Goal: Transaction & Acquisition: Purchase product/service

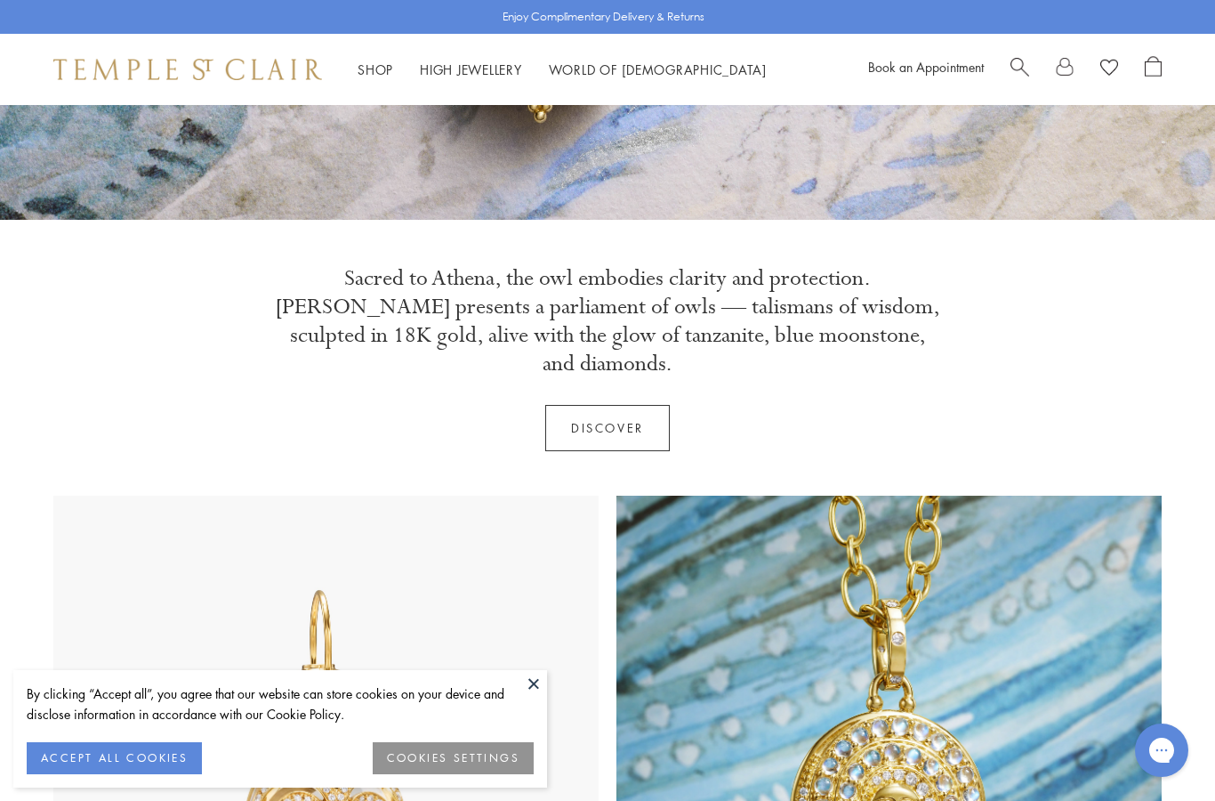
scroll to position [465, 0]
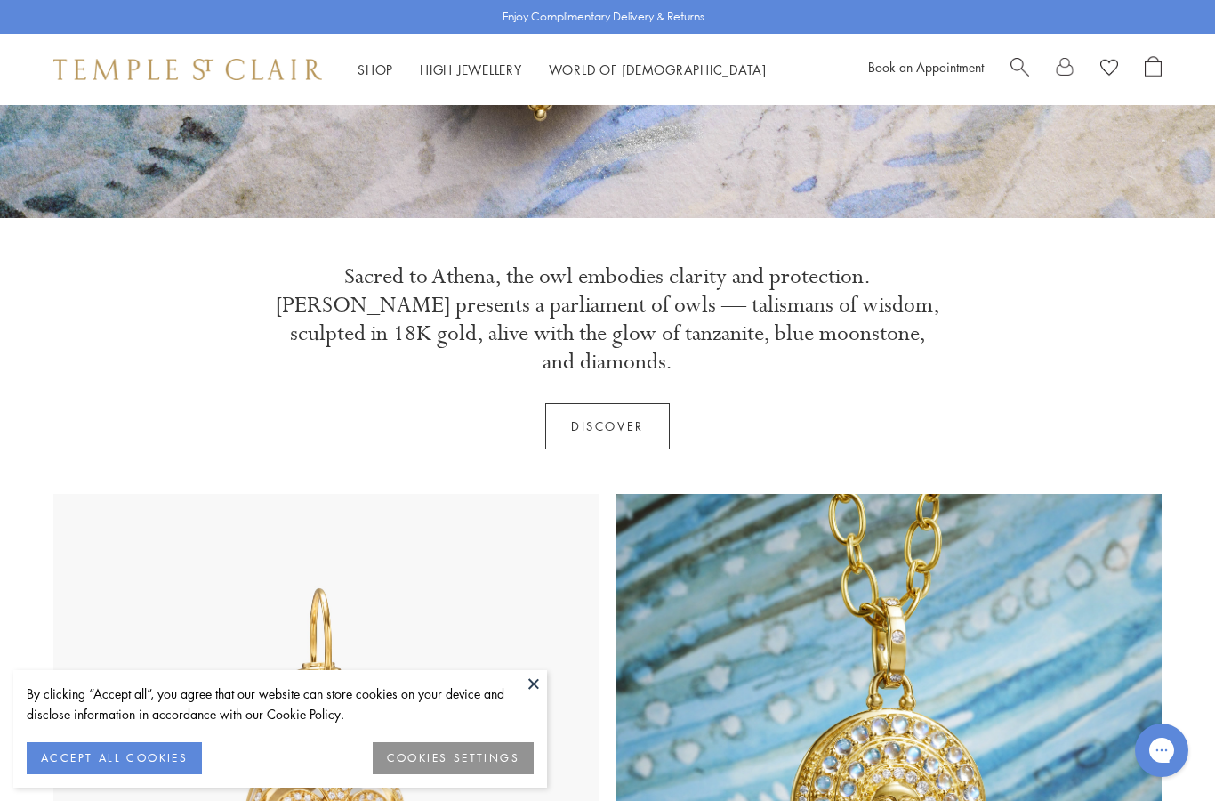
click at [132, 774] on button "ACCEPT ALL COOKIES" at bounding box center [114, 758] width 175 height 32
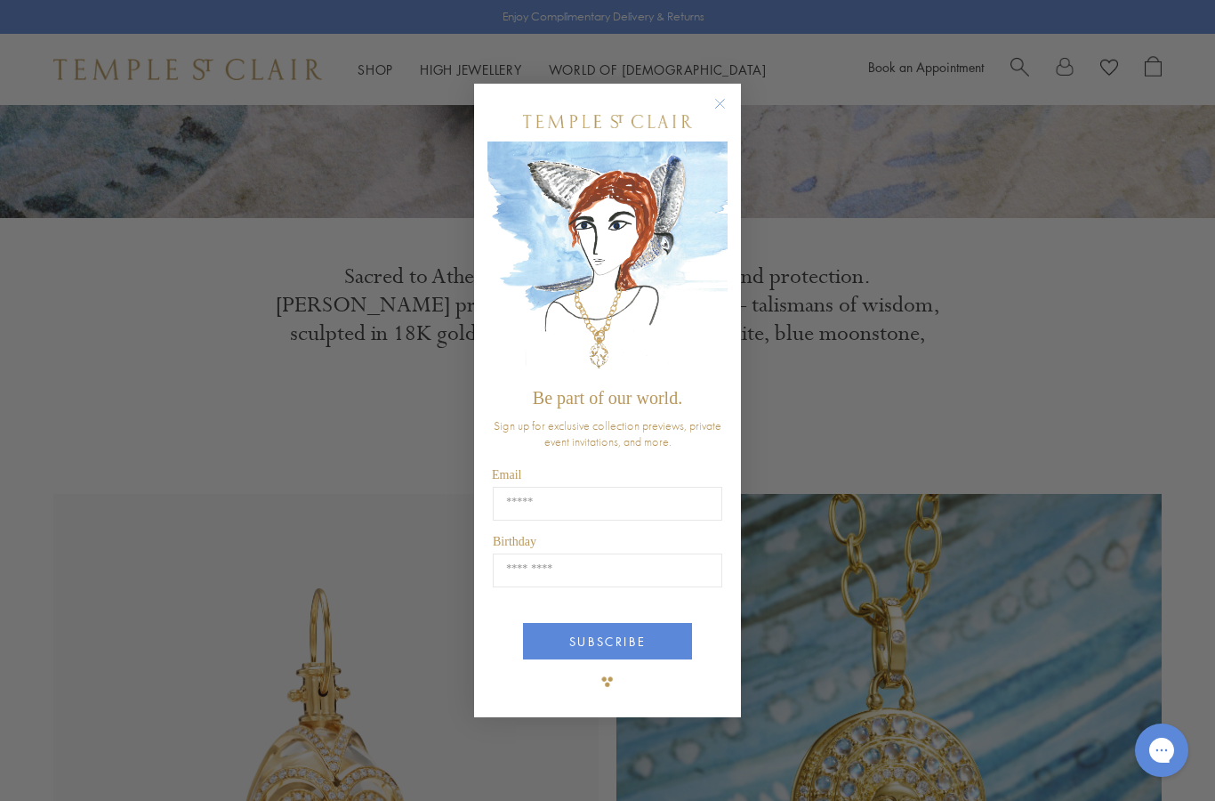
click at [628, 109] on div "Close dialog Be part of our world. Sign up for exclusive collection previews, p…" at bounding box center [607, 400] width 267 height 669
click at [712, 115] on circle "Close dialog" at bounding box center [720, 103] width 21 height 21
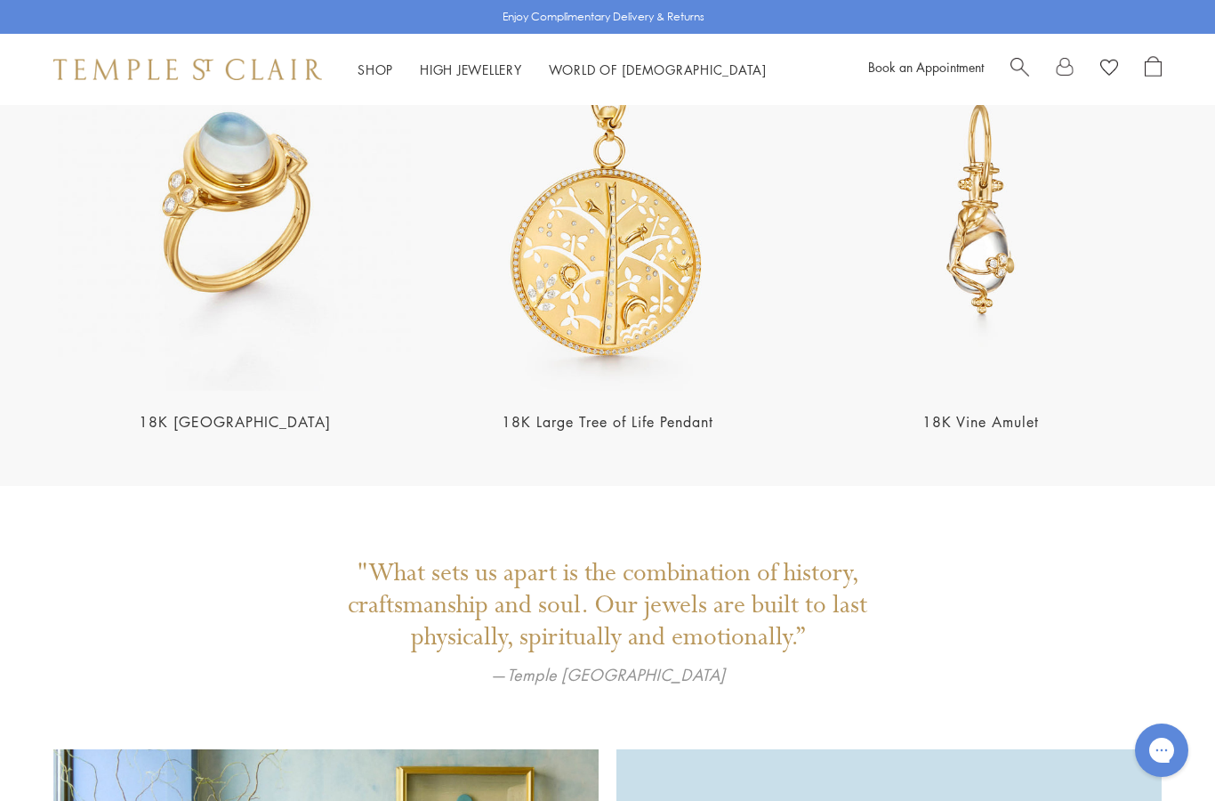
scroll to position [3410, 0]
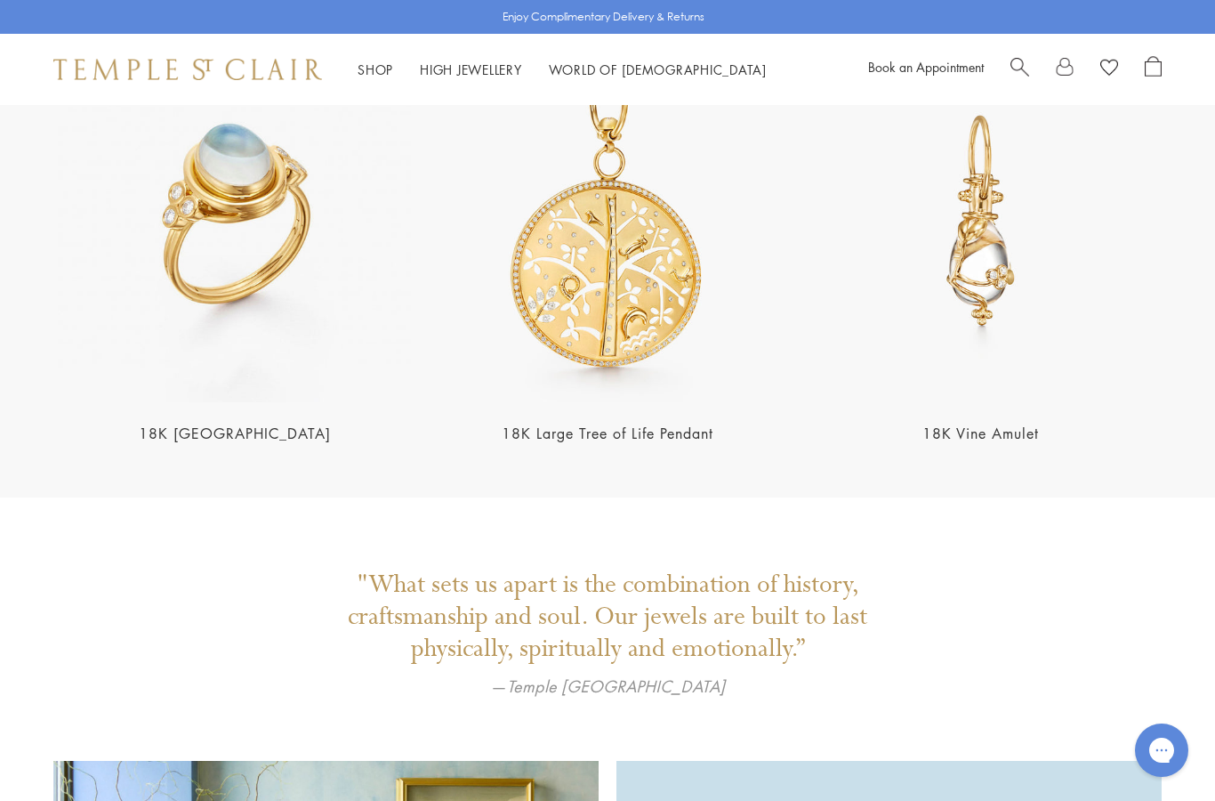
click at [970, 225] on img at bounding box center [981, 220] width 362 height 362
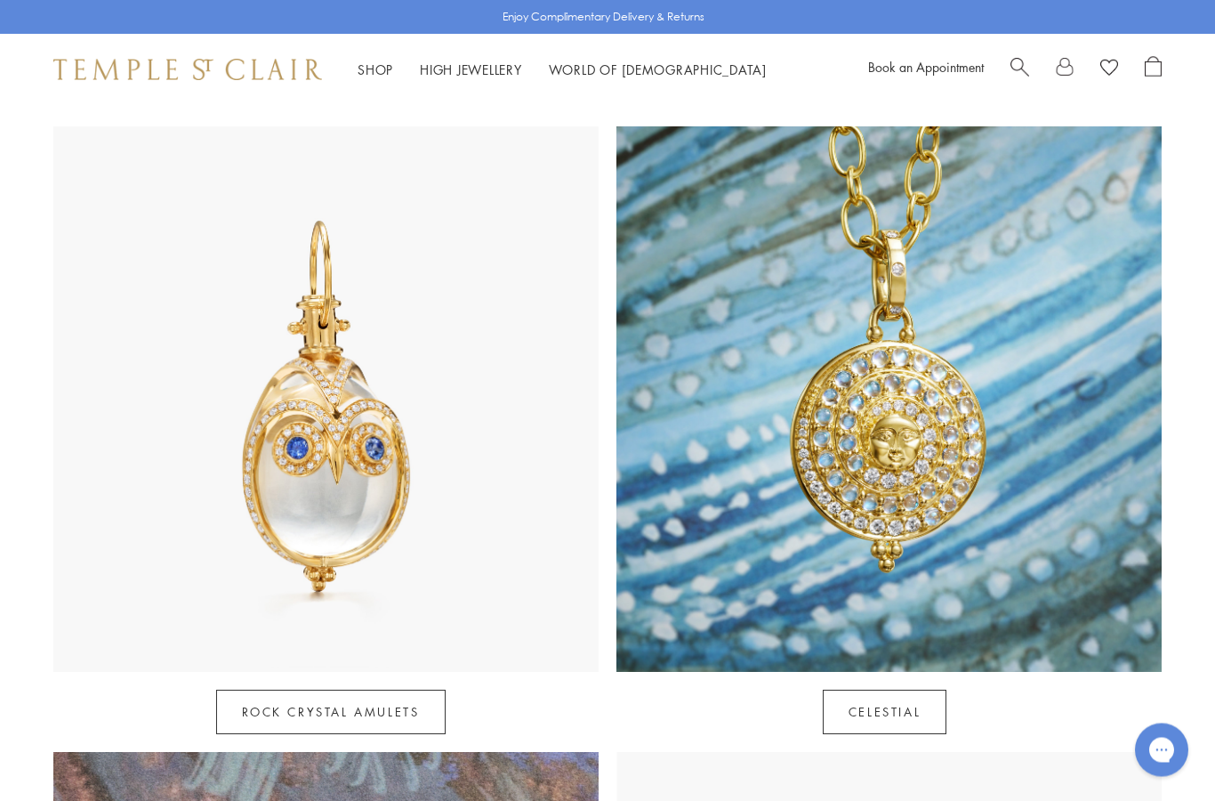
scroll to position [833, 0]
click at [271, 688] on link "Rock Crystal Amulets" at bounding box center [330, 710] width 229 height 44
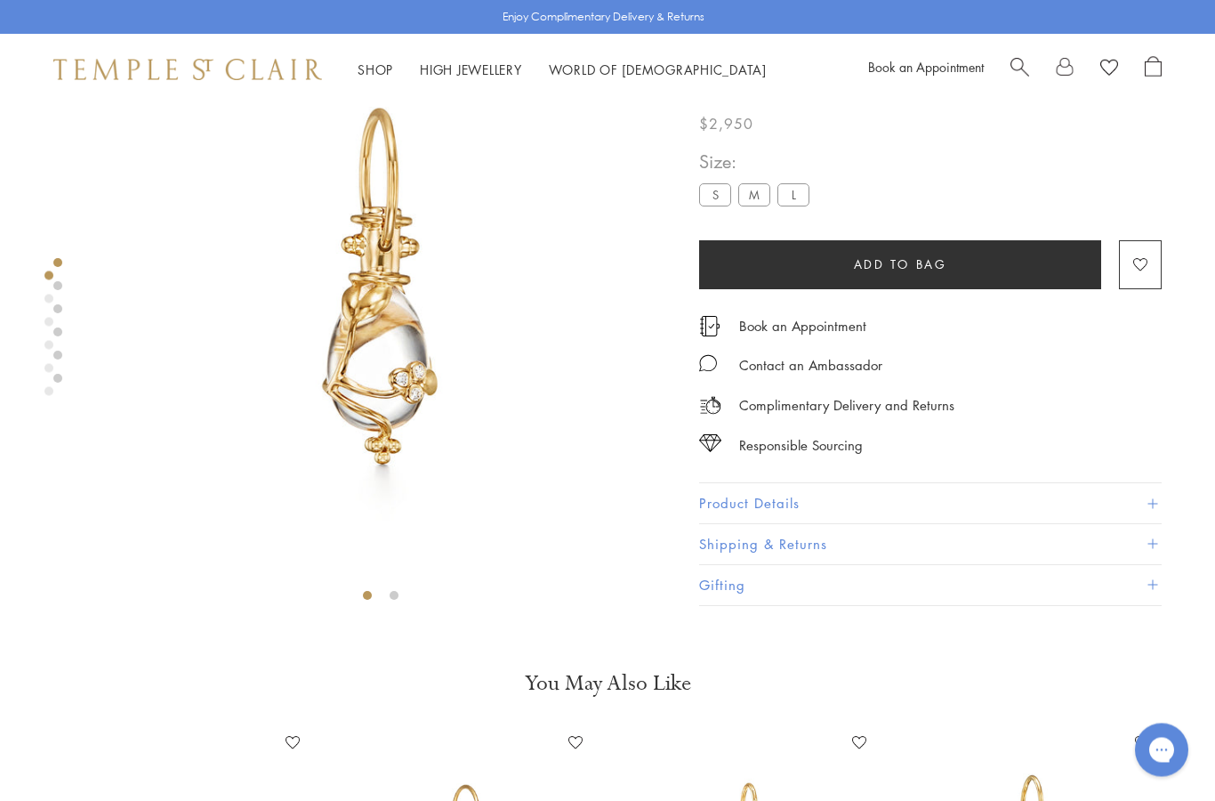
scroll to position [105, 0]
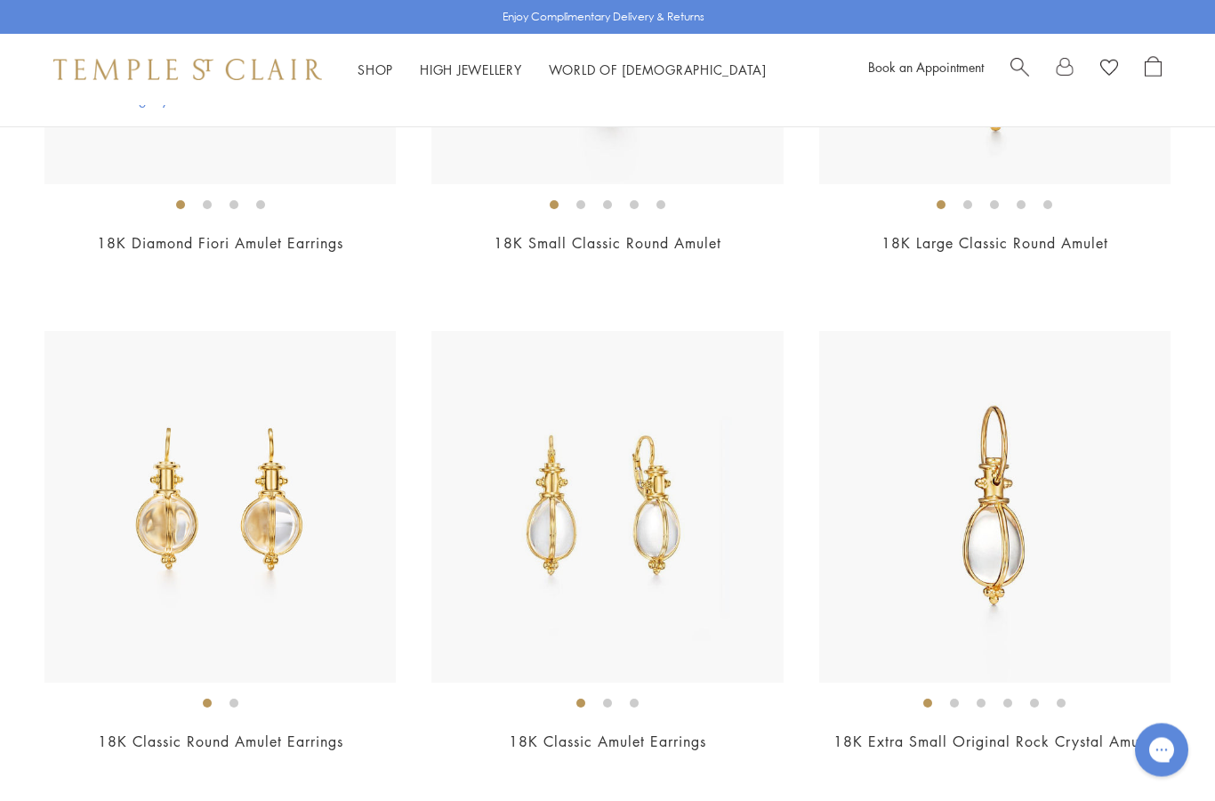
scroll to position [2532, 0]
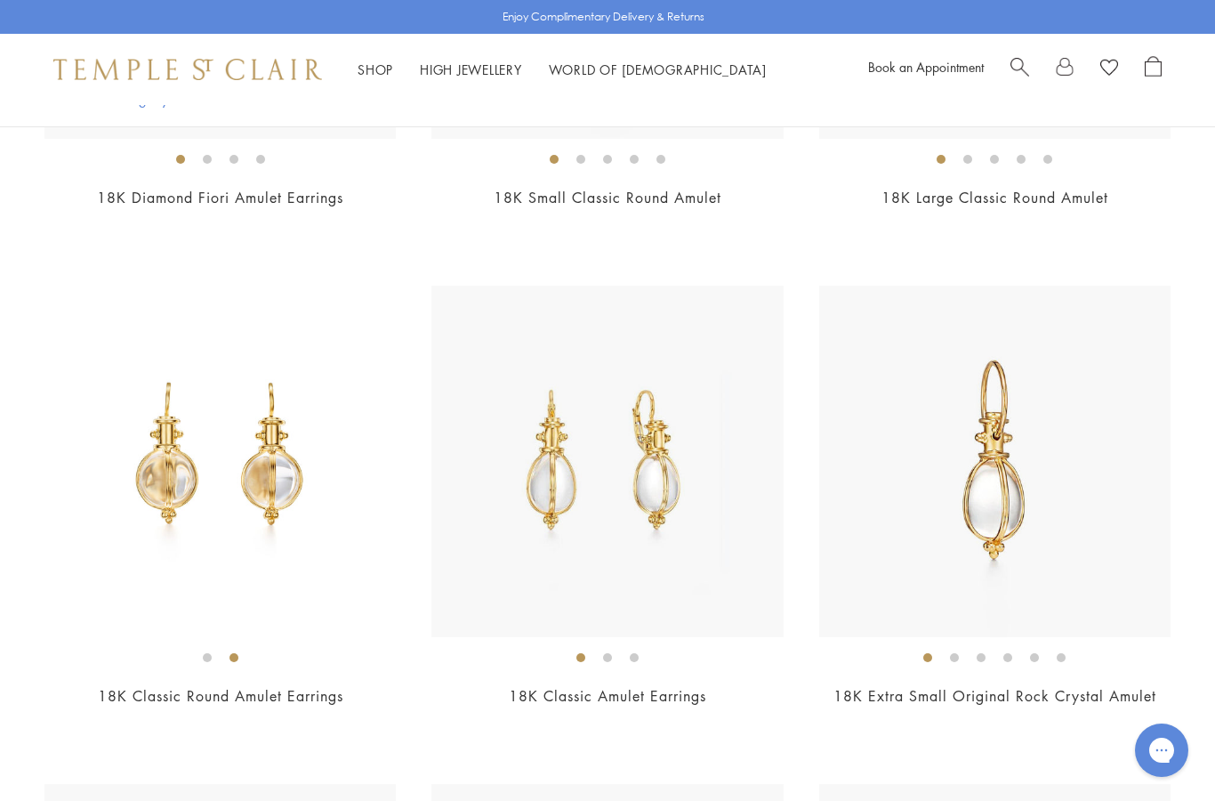
click at [545, 476] on img at bounding box center [606, 461] width 351 height 351
